Goal: Find specific page/section: Find specific page/section

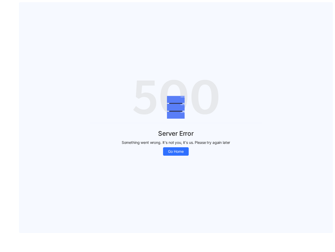
click at [168, 126] on div "Server Error Something went wrong. It's not you, it's us. Please try again late…" at bounding box center [176, 139] width 172 height 33
click at [176, 151] on span "Go Home" at bounding box center [176, 151] width 16 height 6
